Goal: Information Seeking & Learning: Learn about a topic

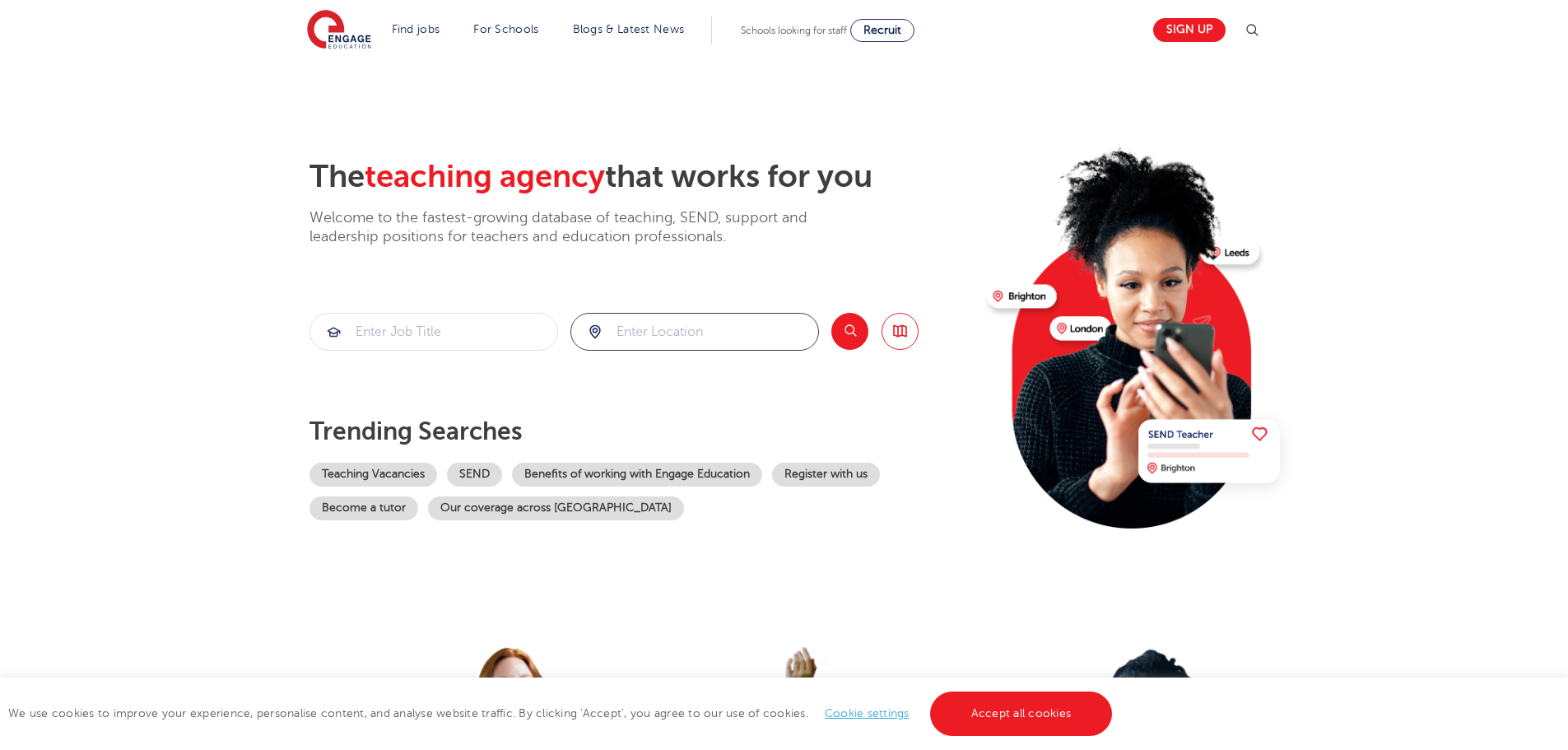
click at [648, 346] on input "search" at bounding box center [694, 331] width 247 height 36
type input "e"
click at [446, 327] on input "search" at bounding box center [433, 331] width 247 height 36
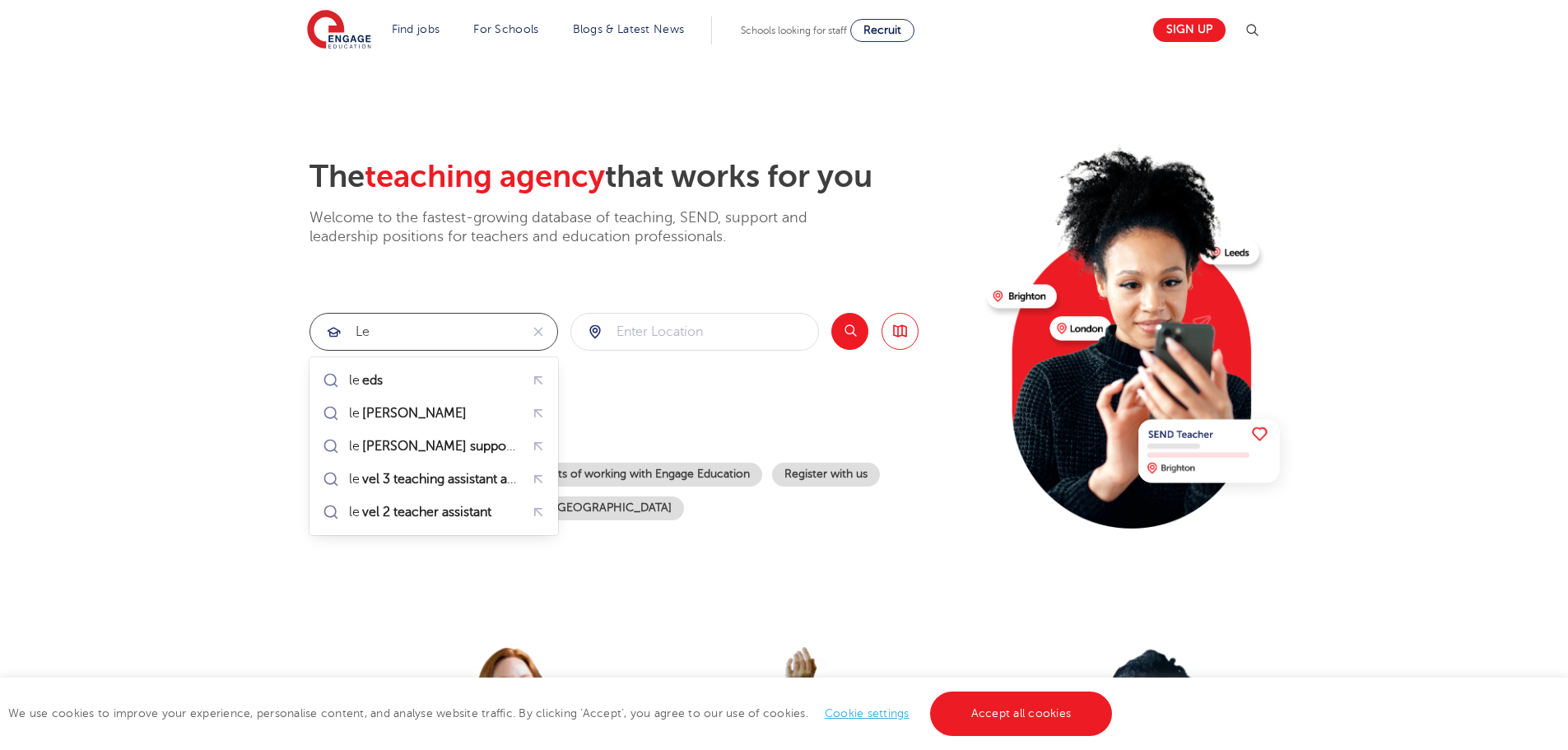
type input "l"
type input "te"
click at [142, 474] on section "The teaching agency that works for you Welcome to the fastest-growing database …" at bounding box center [784, 331] width 1568 height 543
click at [895, 247] on div "The teaching agency that works for you Welcome to the fastest-growing database …" at bounding box center [641, 358] width 664 height 399
click at [397, 328] on input "te" at bounding box center [414, 331] width 209 height 36
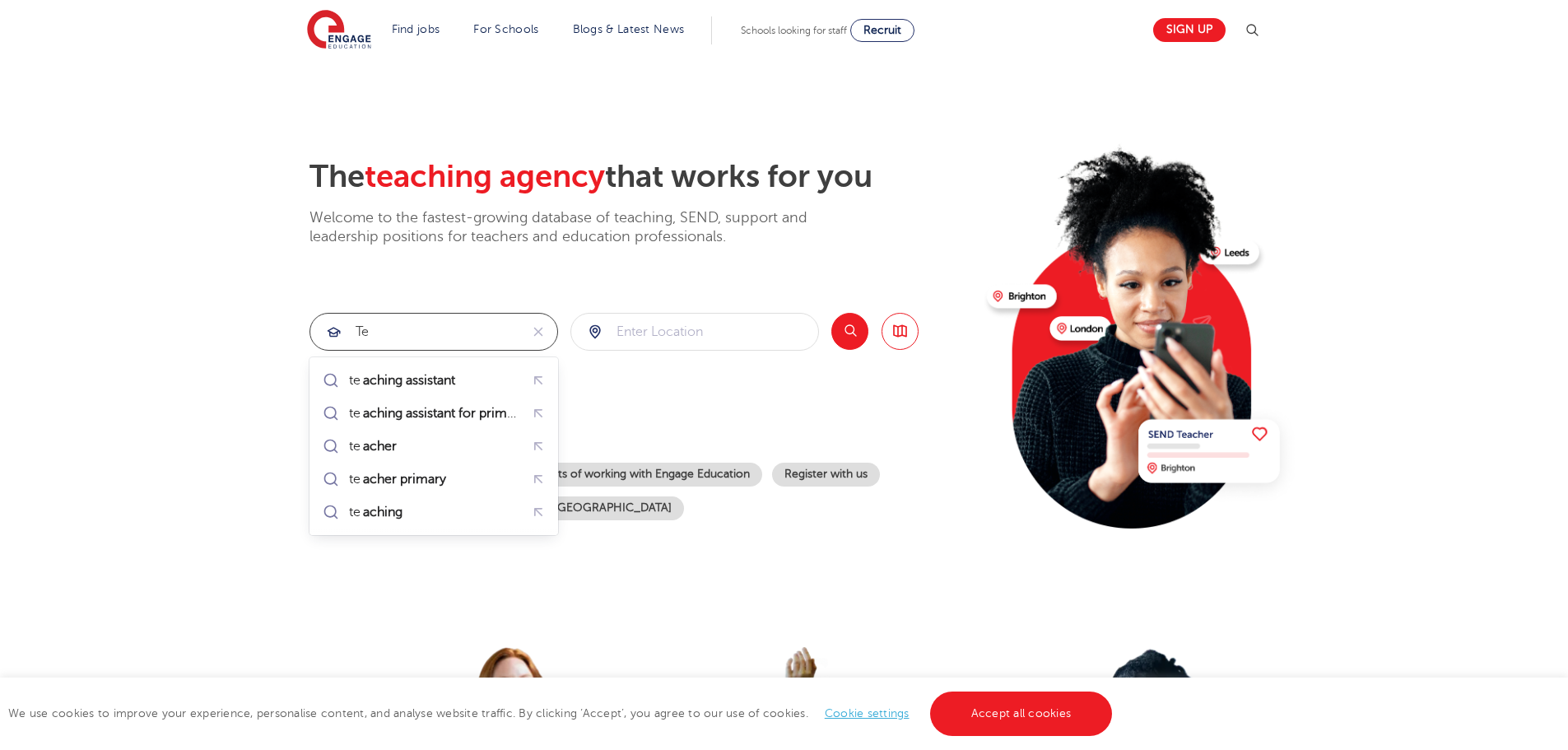
click at [397, 331] on input "te" at bounding box center [414, 331] width 209 height 36
click at [396, 334] on input "te" at bounding box center [414, 331] width 209 height 36
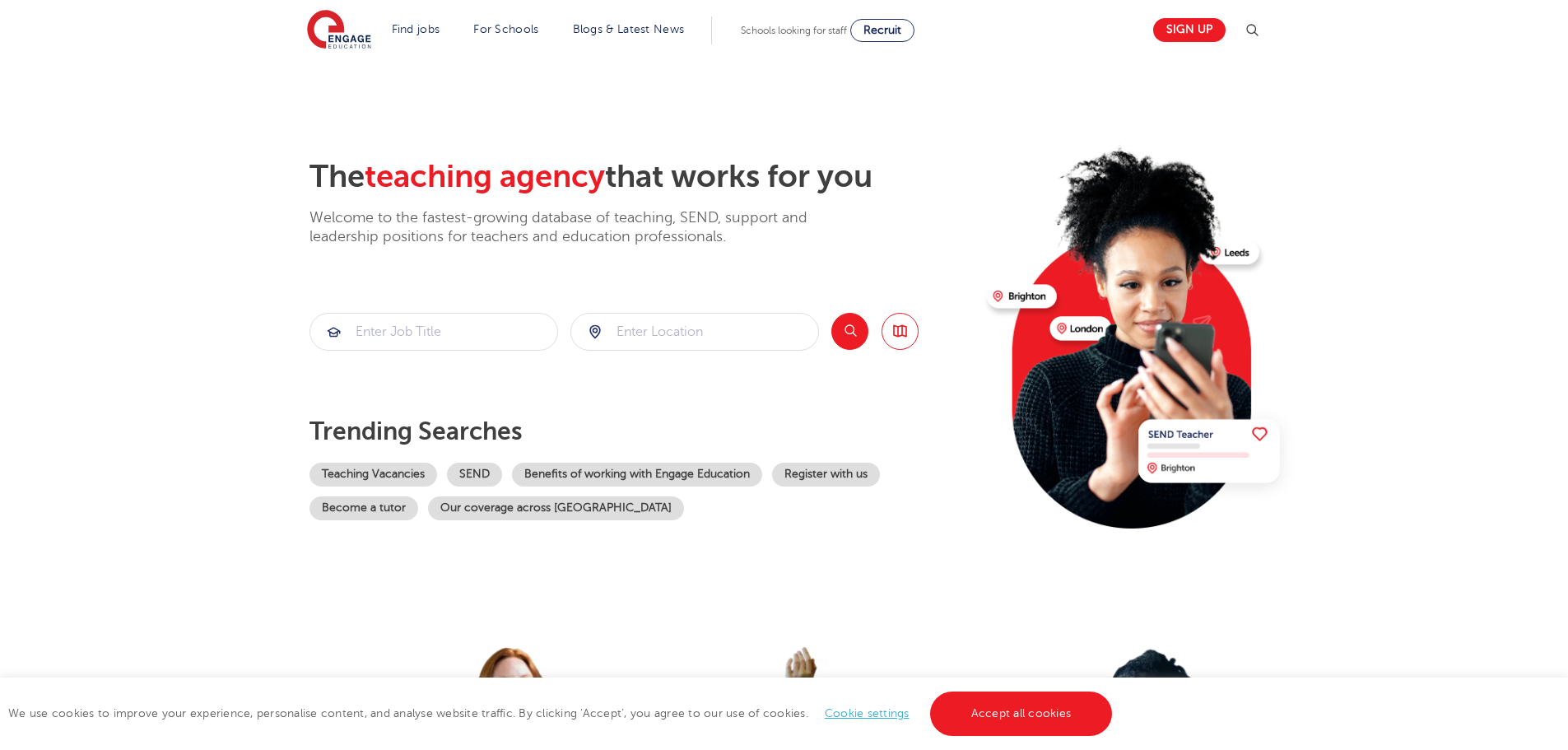
click at [870, 329] on div "Search Browse all Jobs" at bounding box center [874, 331] width 87 height 38
click at [851, 334] on button "Search" at bounding box center [850, 331] width 37 height 37
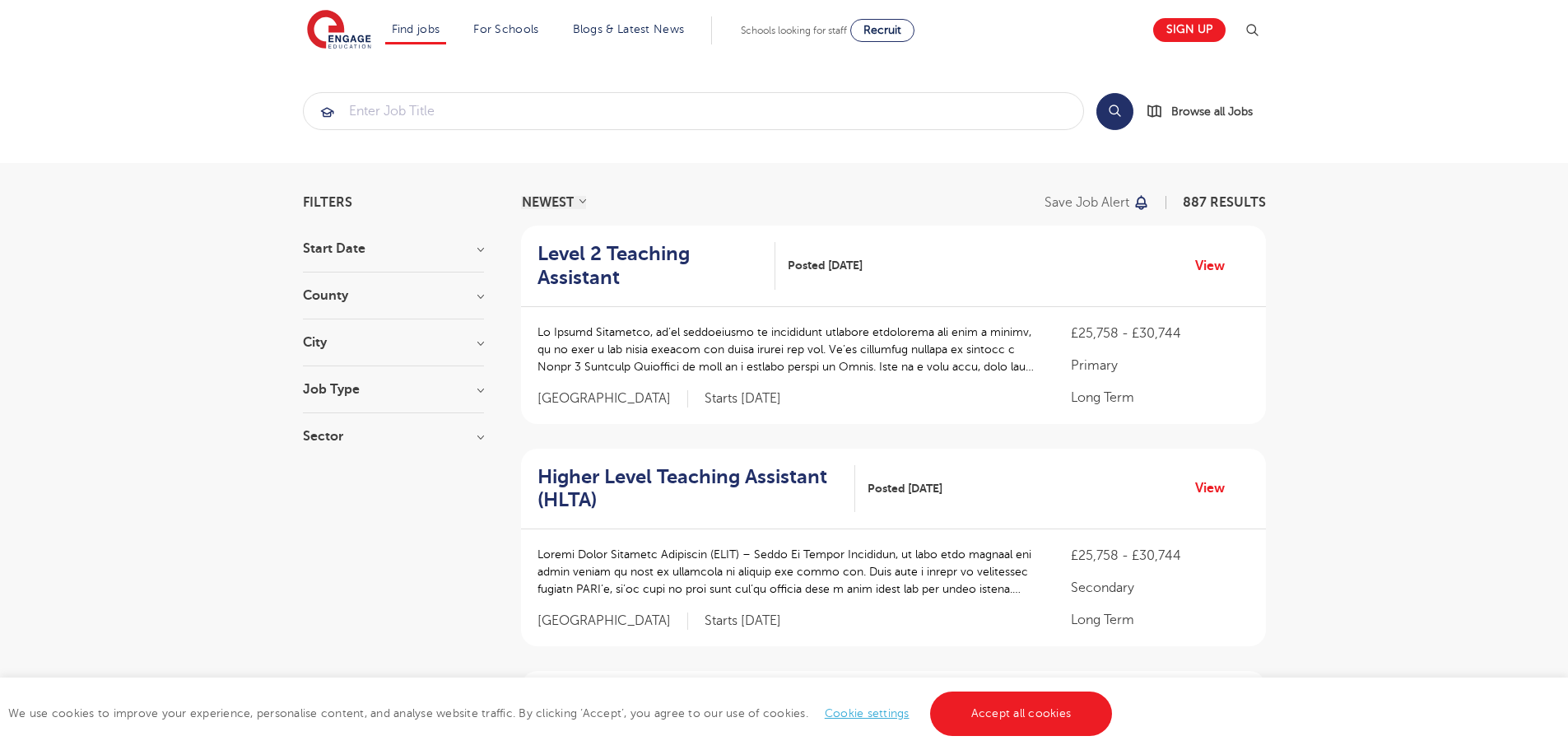
click at [334, 392] on h3 "Job Type" at bounding box center [394, 390] width 181 height 14
click at [318, 419] on div "Long Term 74" at bounding box center [394, 425] width 181 height 25
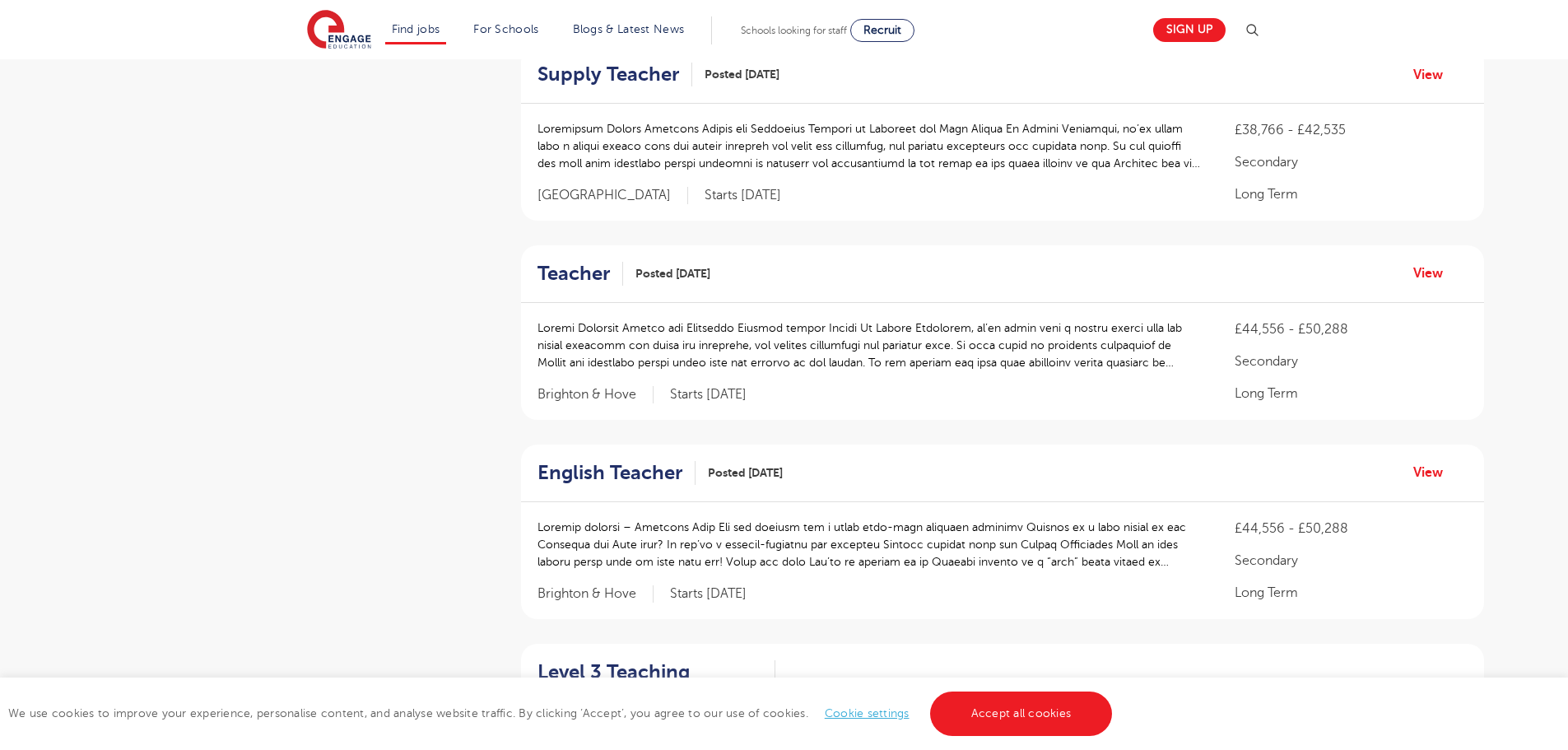
scroll to position [1153, 0]
